Goal: Communication & Community: Answer question/provide support

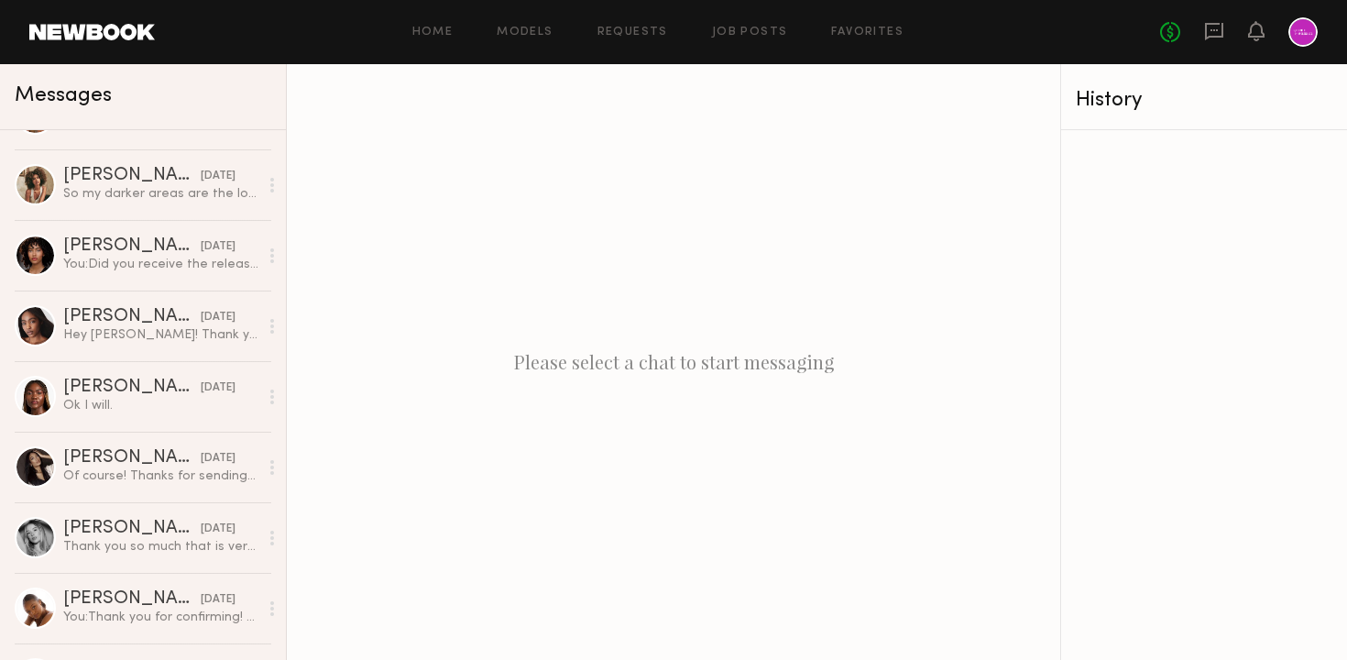
scroll to position [684, 0]
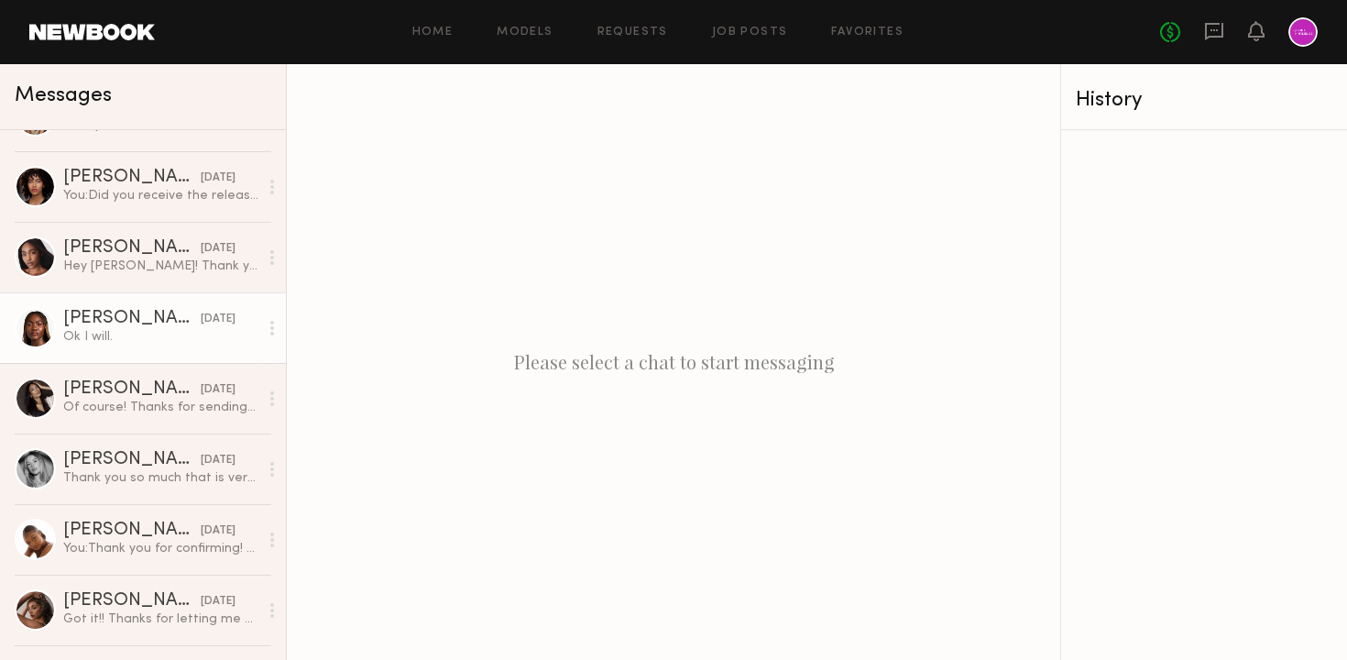
click at [147, 324] on div "[PERSON_NAME]" at bounding box center [131, 319] width 137 height 18
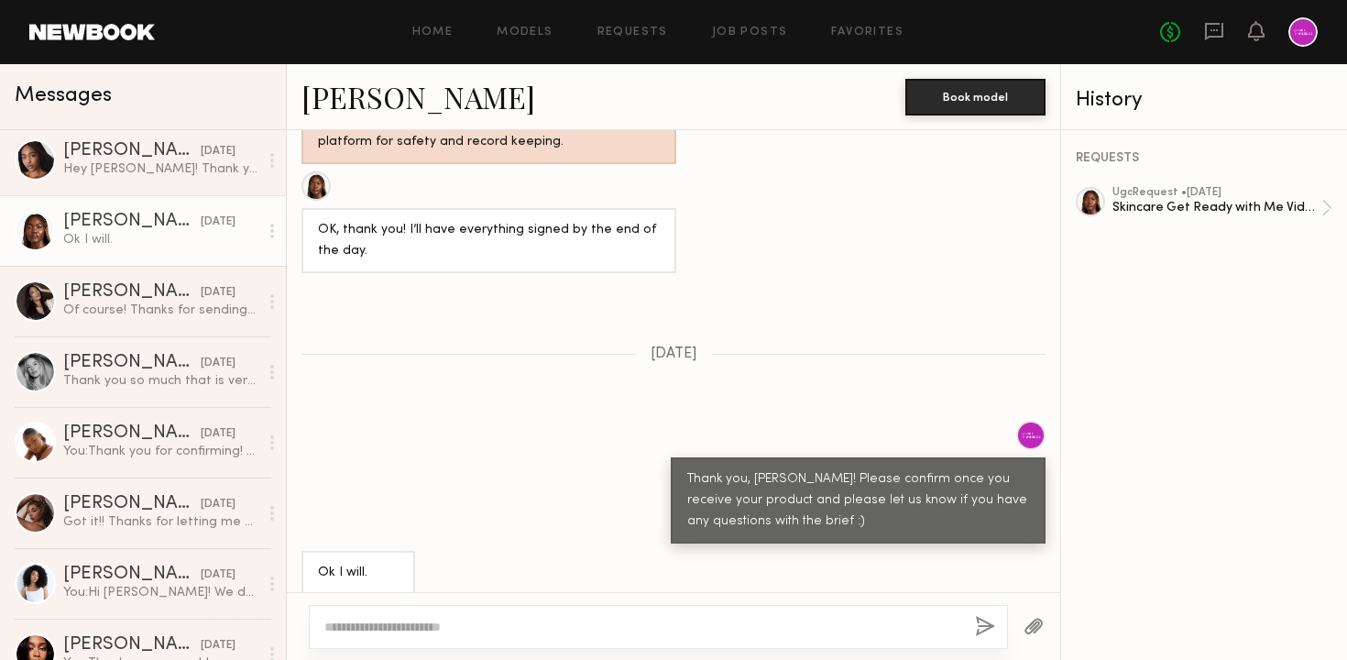
scroll to position [795, 0]
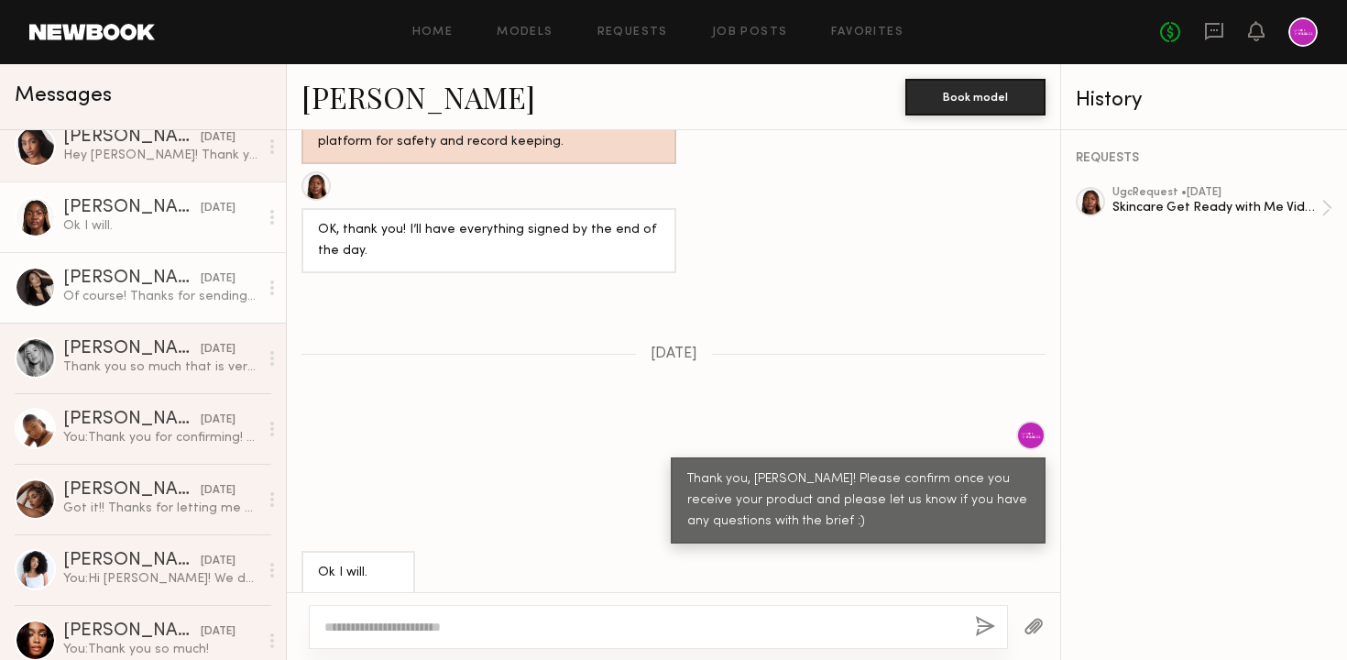
click at [129, 308] on link "Mallory C. 09/17/2025 Of course! Thanks for sending this all over I’ll keep an …" at bounding box center [143, 287] width 286 height 71
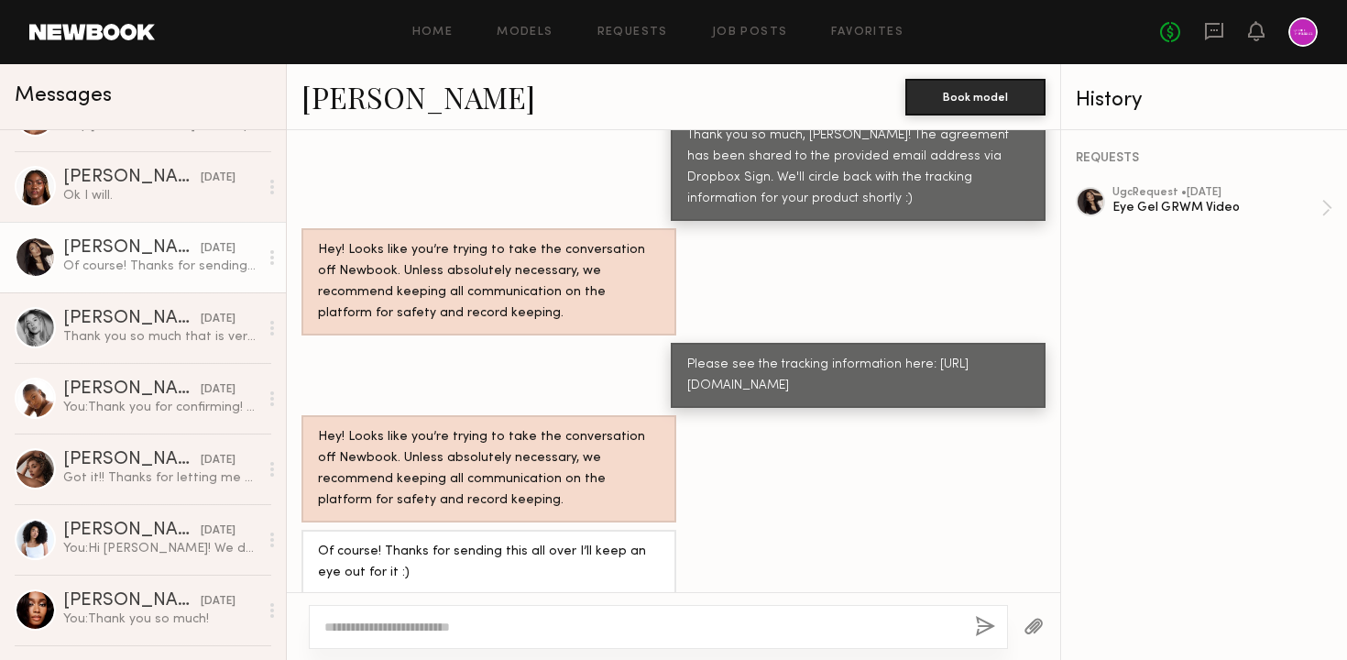
scroll to position [828, 0]
drag, startPoint x: 722, startPoint y: 371, endPoint x: 687, endPoint y: 327, distance: 56.1
click at [687, 354] on div "Please see the tracking information here: https://www.fedex.com/fedextrack/?trk…" at bounding box center [858, 375] width 342 height 42
copy div "https://www.fedex.com/fedextrack/?trknbr=393312164332&trkqual=2460936000~393312…"
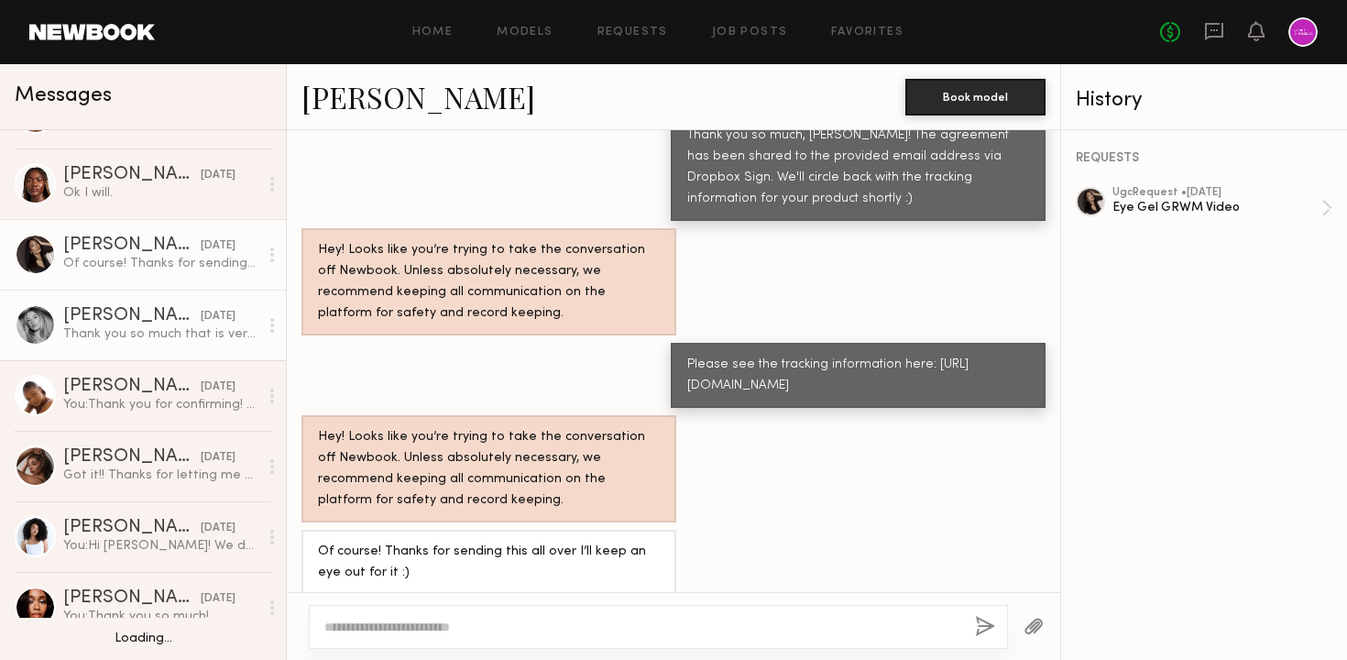
scroll to position [866, 0]
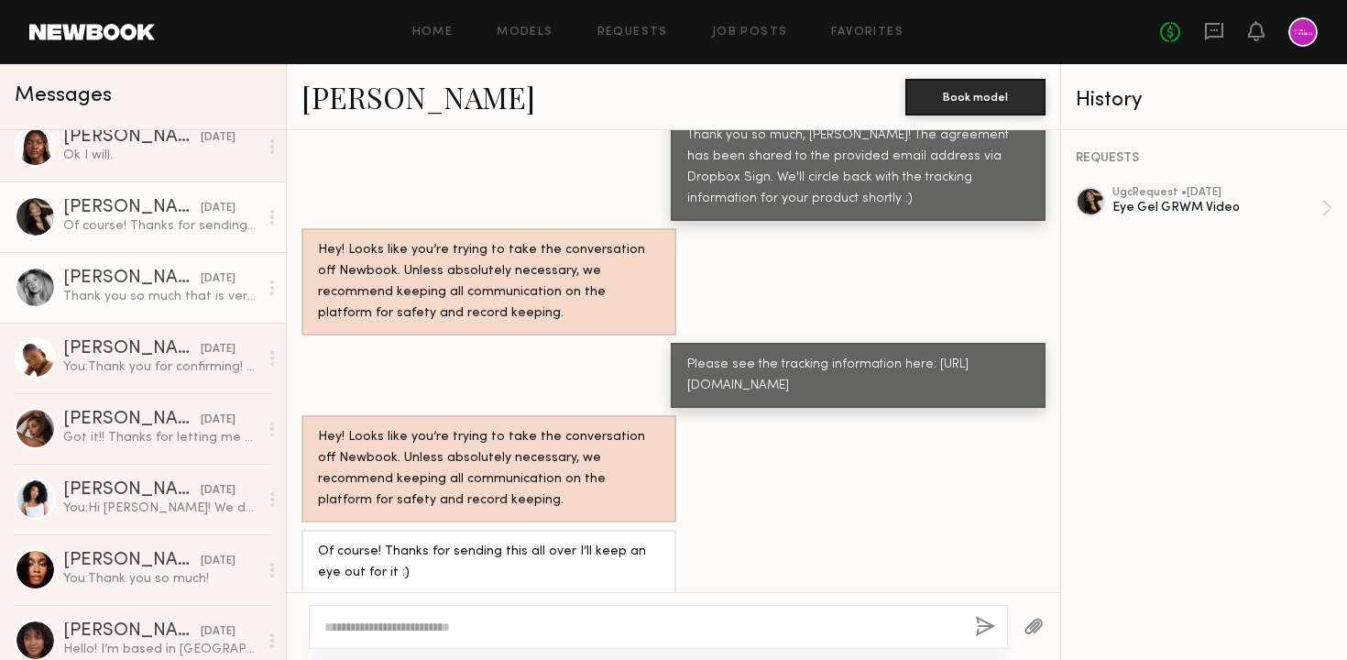
click at [132, 318] on link "Natalie C. 09/17/2025 Thank you so much that is very helpful. I will get the vi…" at bounding box center [143, 287] width 286 height 71
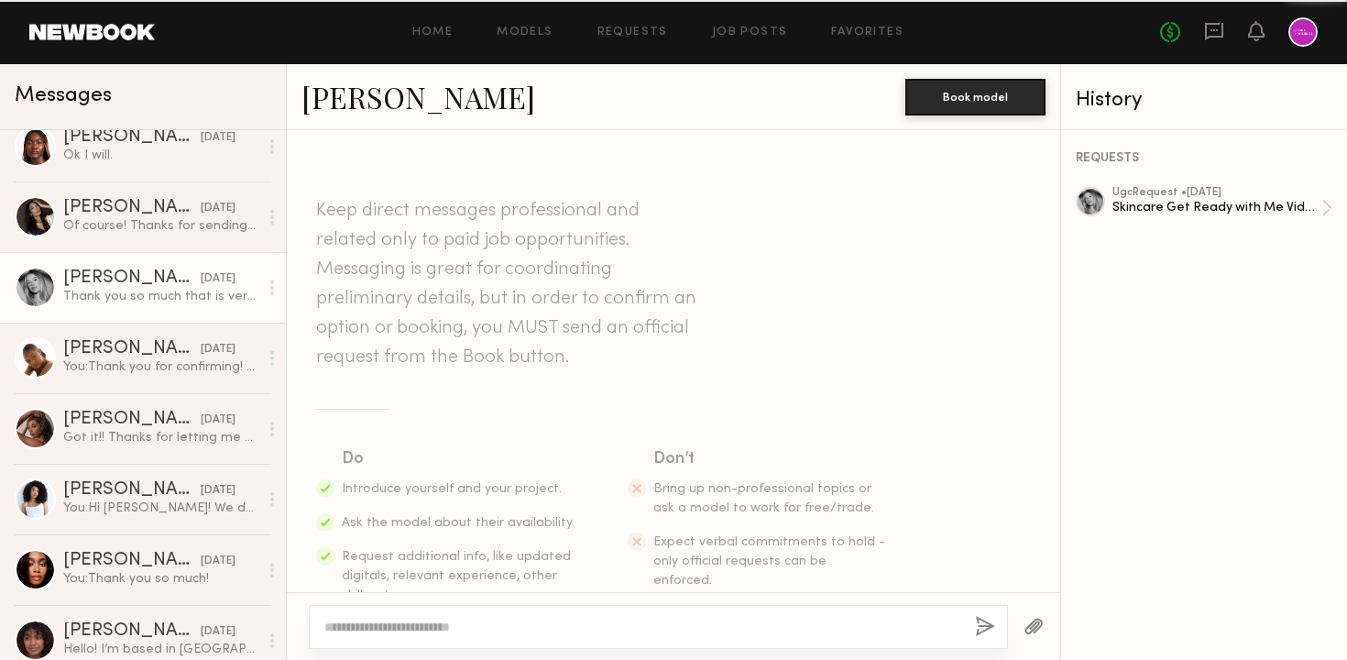
scroll to position [2120, 0]
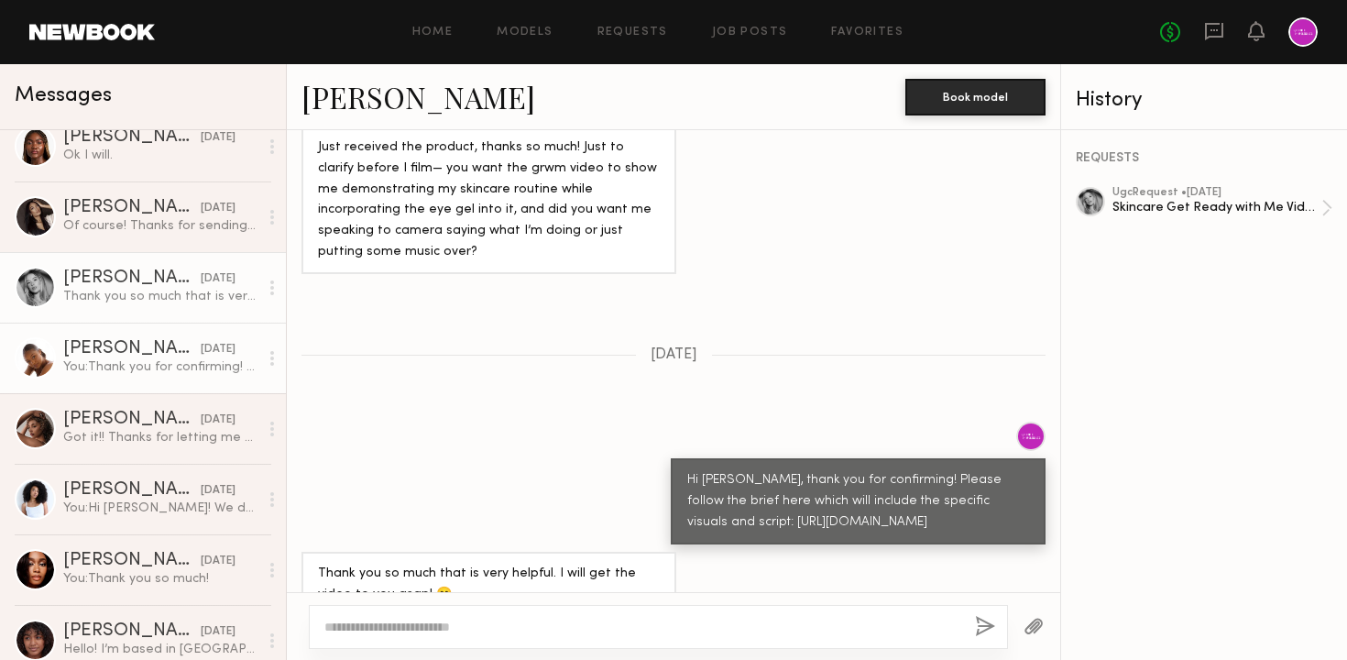
click at [140, 349] on div "[PERSON_NAME]" at bounding box center [131, 349] width 137 height 18
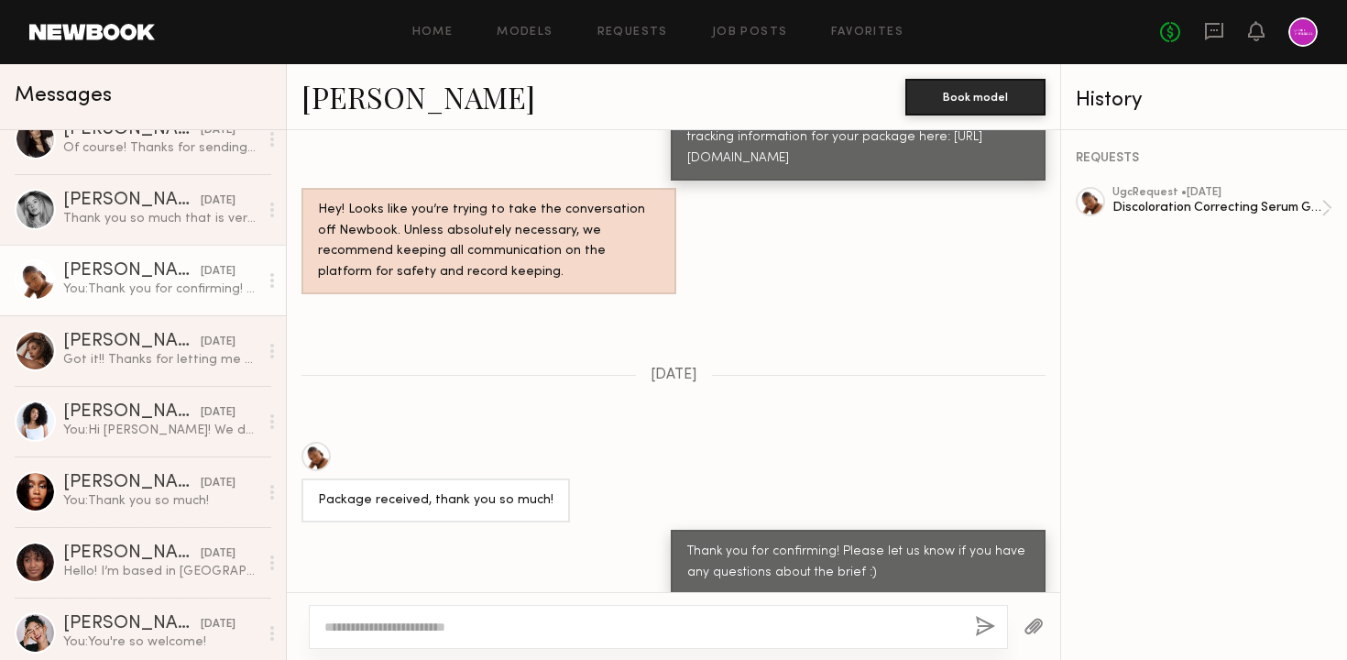
scroll to position [947, 0]
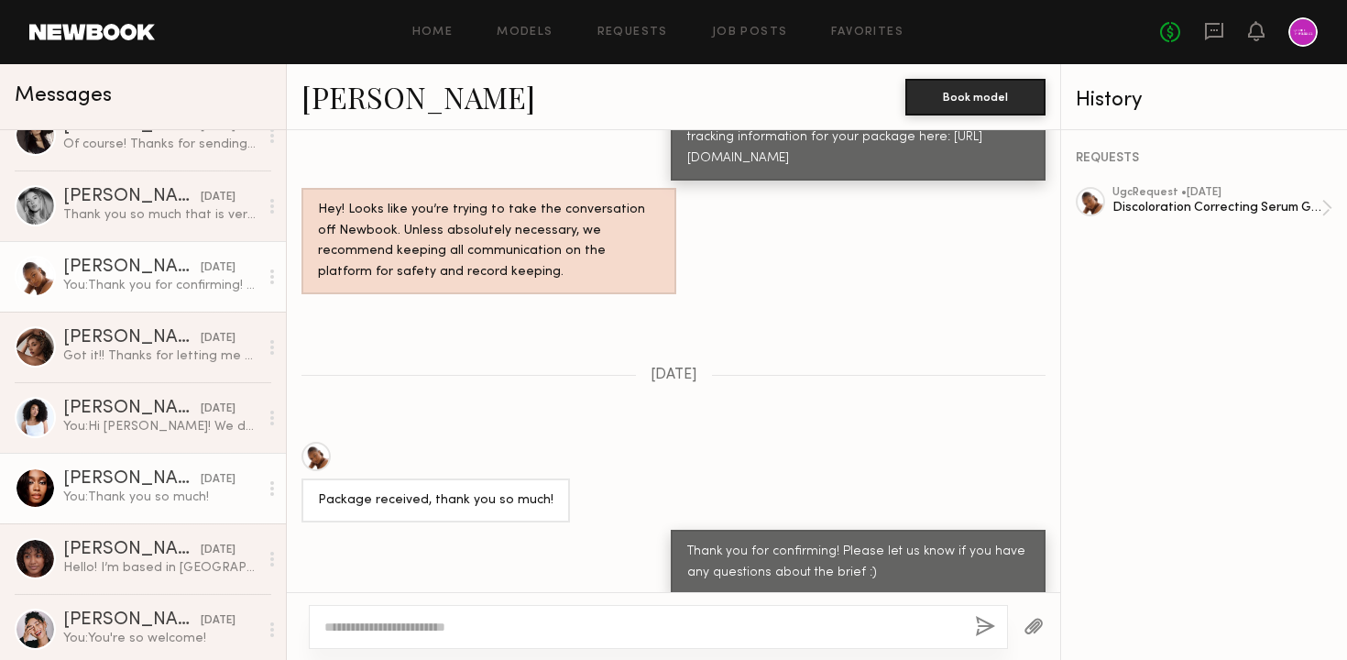
click at [145, 466] on link "Jordin W. 09/15/2025 You: Thank you so much!" at bounding box center [143, 488] width 286 height 71
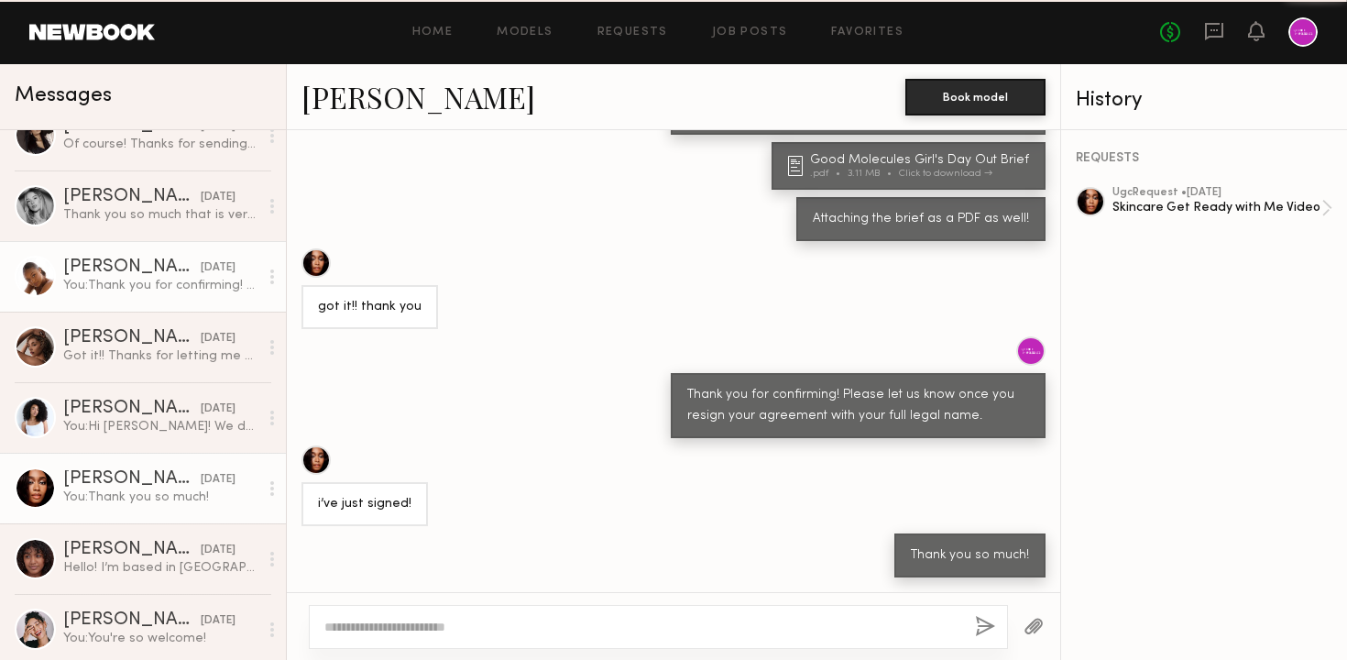
scroll to position [904, 0]
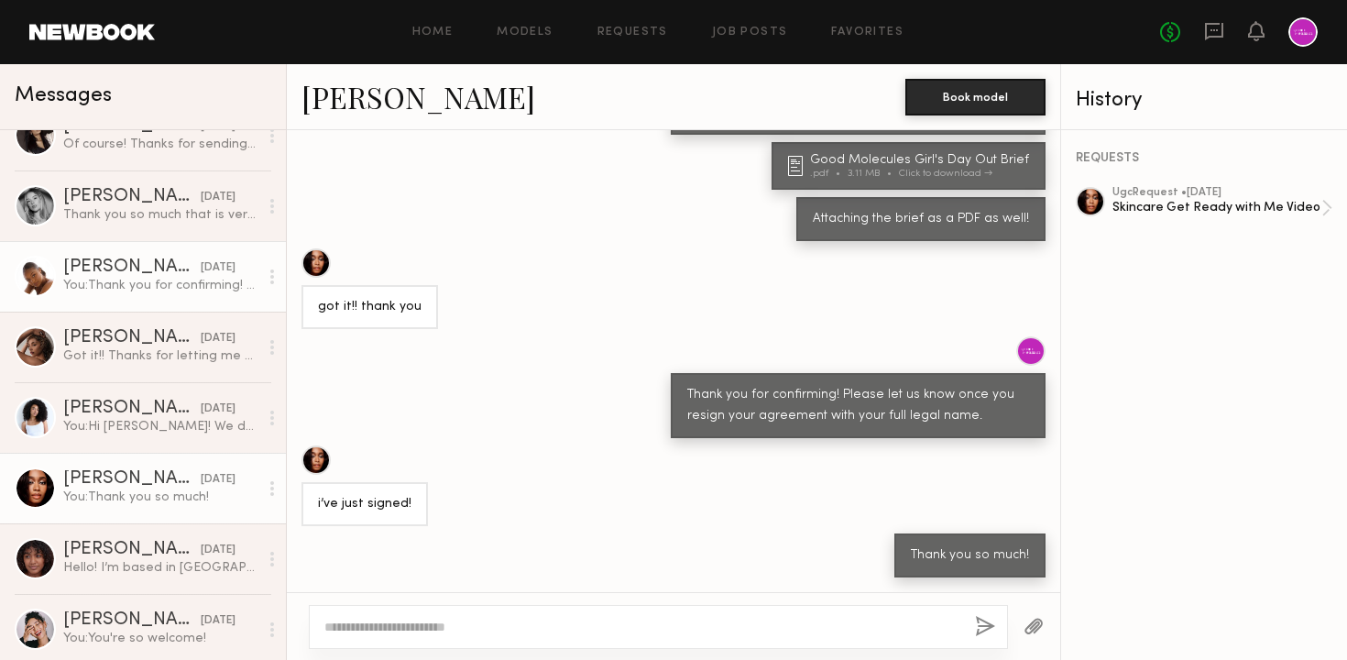
click at [149, 266] on div "[PERSON_NAME]" at bounding box center [131, 267] width 137 height 18
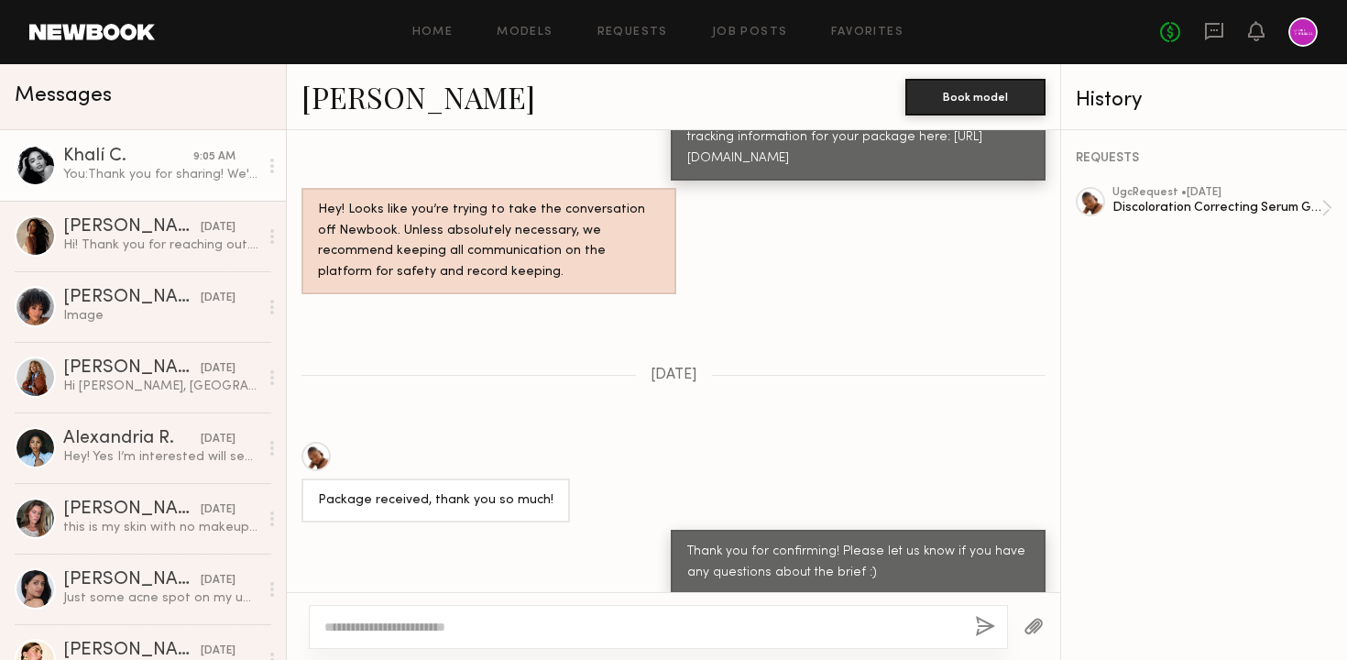
click at [169, 169] on div "You: Thank you for sharing! We'll discuss with the team and get back to you soo…" at bounding box center [160, 174] width 195 height 17
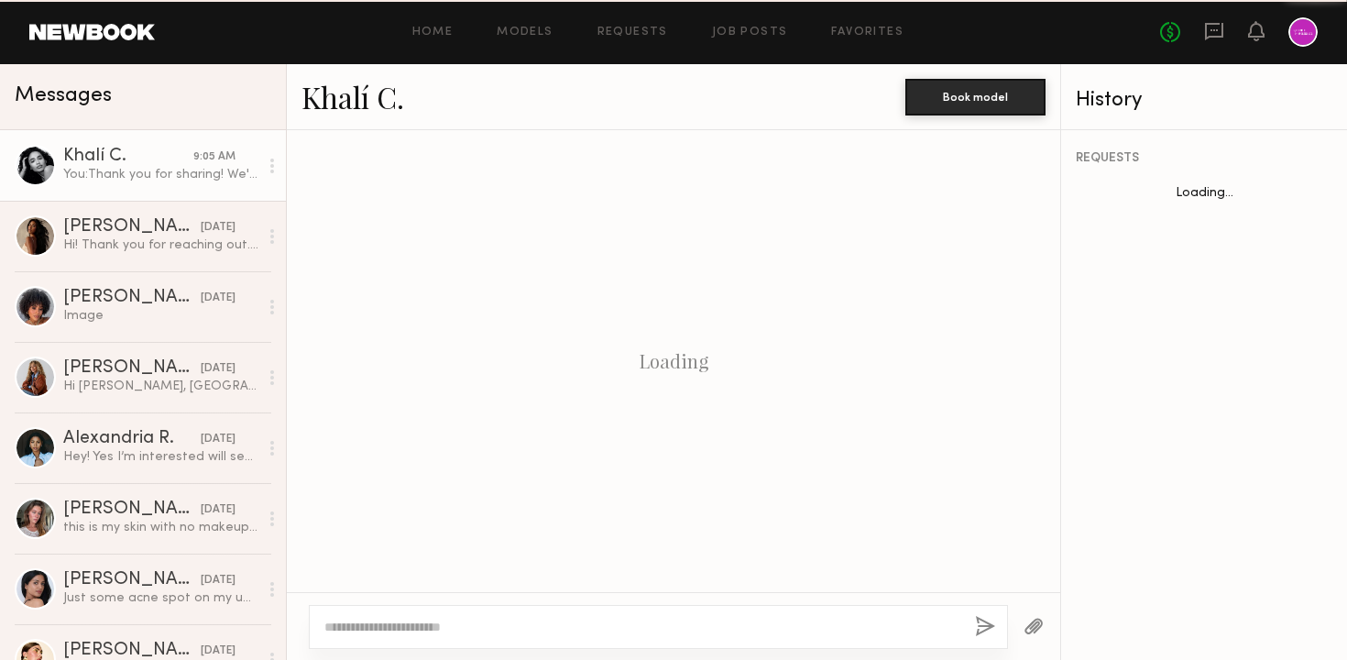
scroll to position [1900, 0]
